Goal: Transaction & Acquisition: Purchase product/service

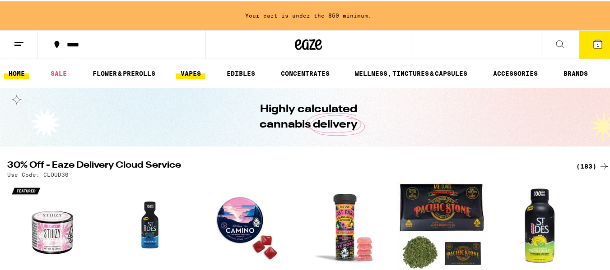
click at [189, 73] on link "VAPES" at bounding box center [190, 72] width 29 height 11
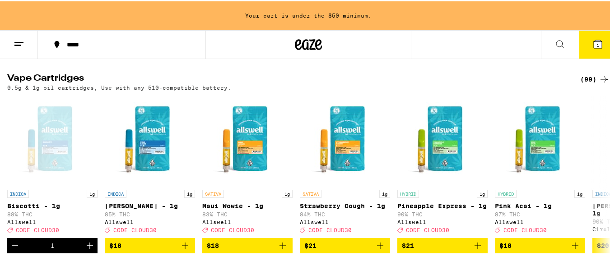
scroll to position [296, 0]
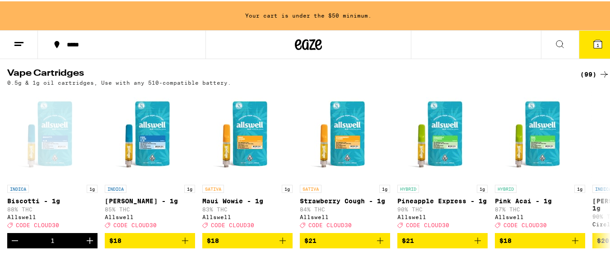
click at [598, 78] on icon at bounding box center [603, 73] width 11 height 11
